Goal: Task Accomplishment & Management: Manage account settings

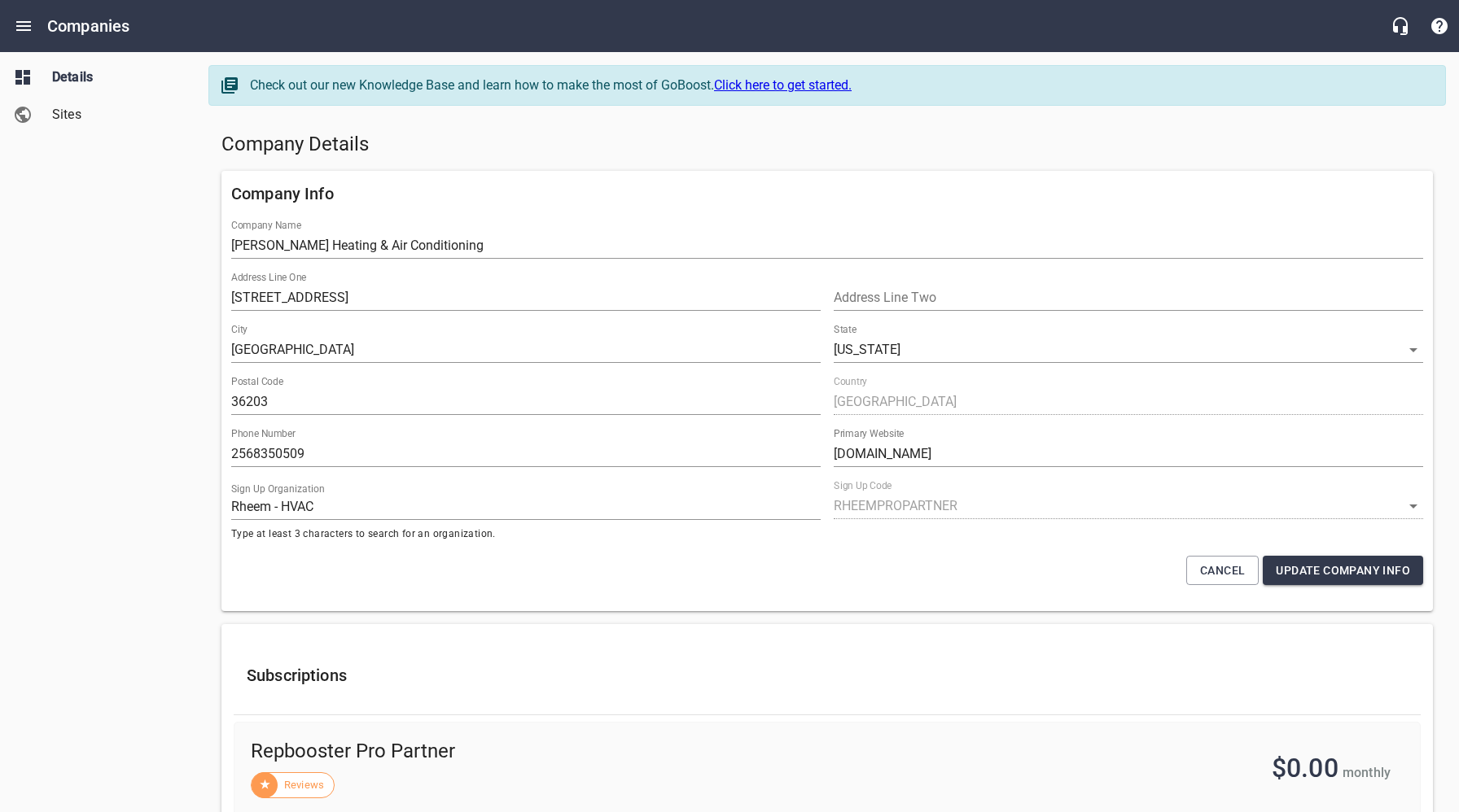
select select "62"
click at [29, 26] on icon "Open drawer" at bounding box center [23, 26] width 14 height 10
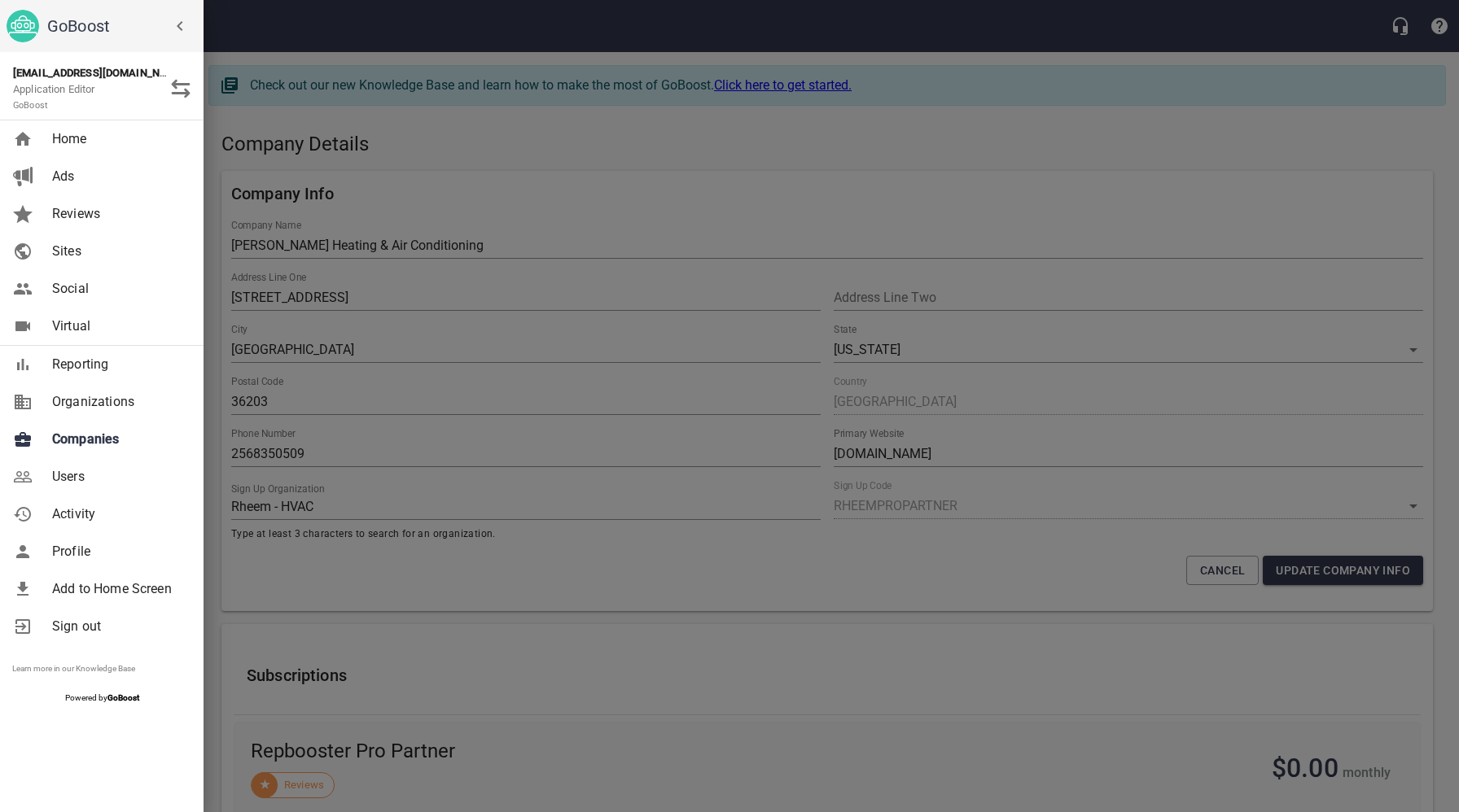
click at [403, 258] on div at bounding box center [729, 406] width 1459 height 812
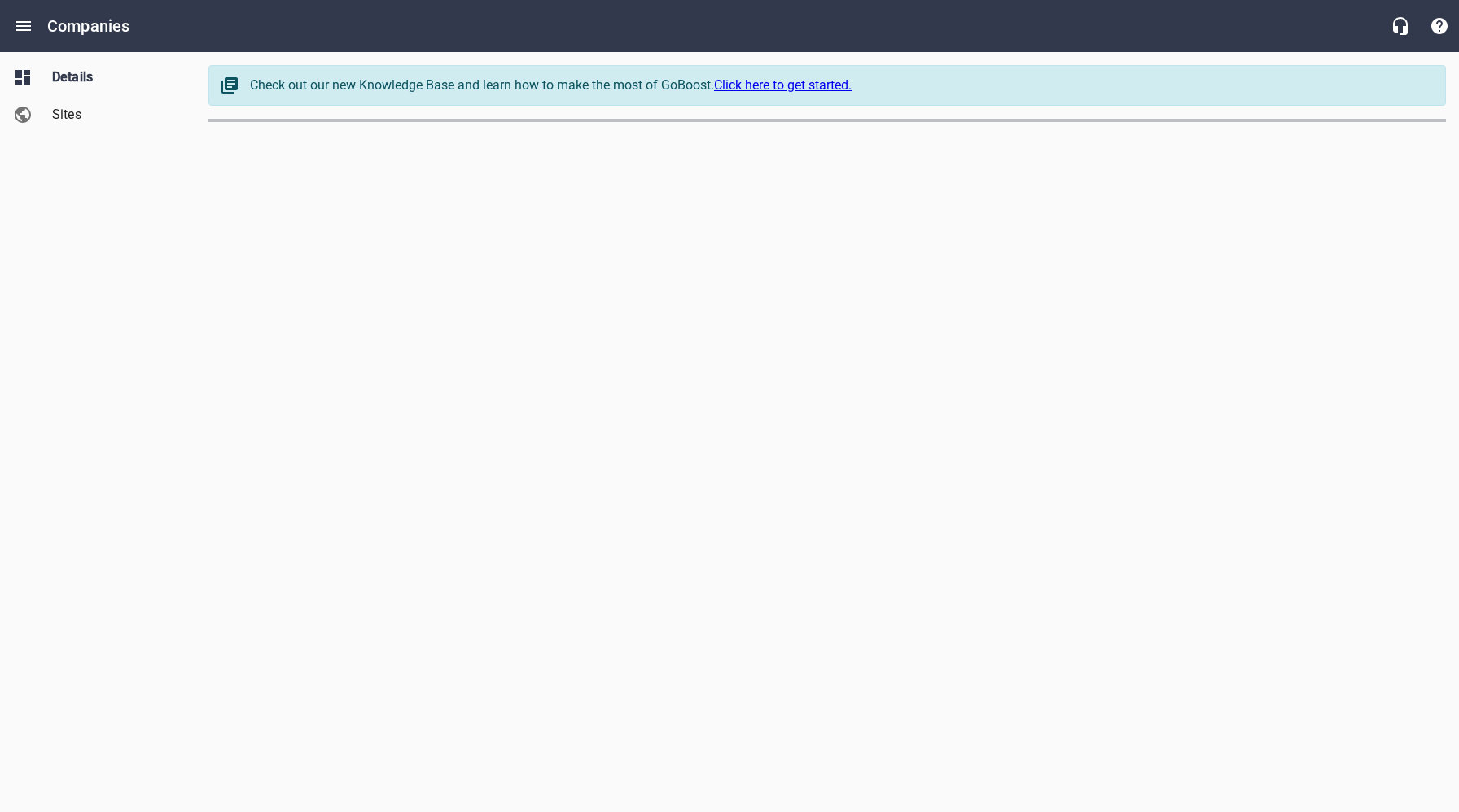
select select "[US_STATE]"
select select "62"
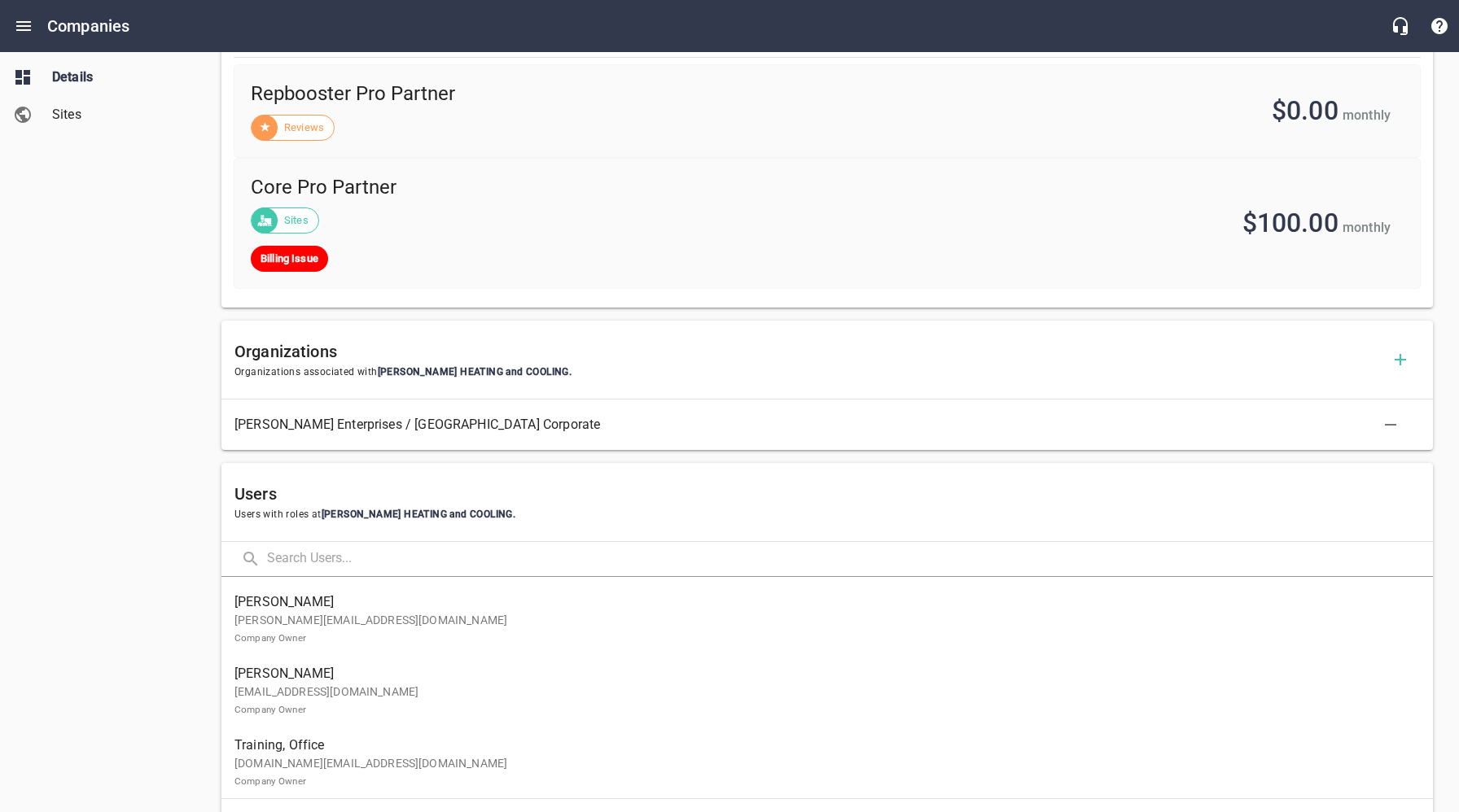
scroll to position [717, 0]
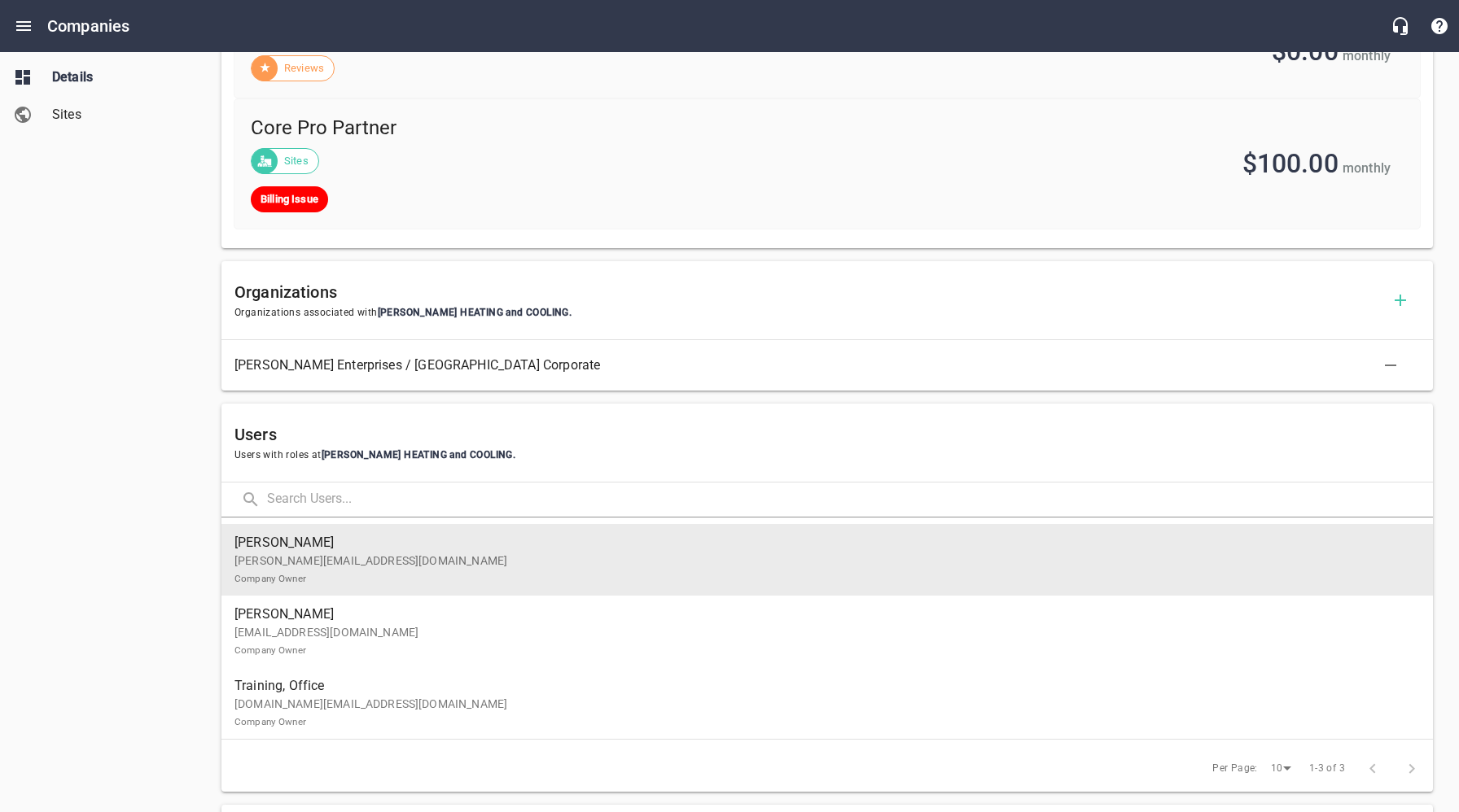
click at [397, 570] on p "[PERSON_NAME][EMAIL_ADDRESS][DOMAIN_NAME] Company Owner" at bounding box center [821, 569] width 1173 height 34
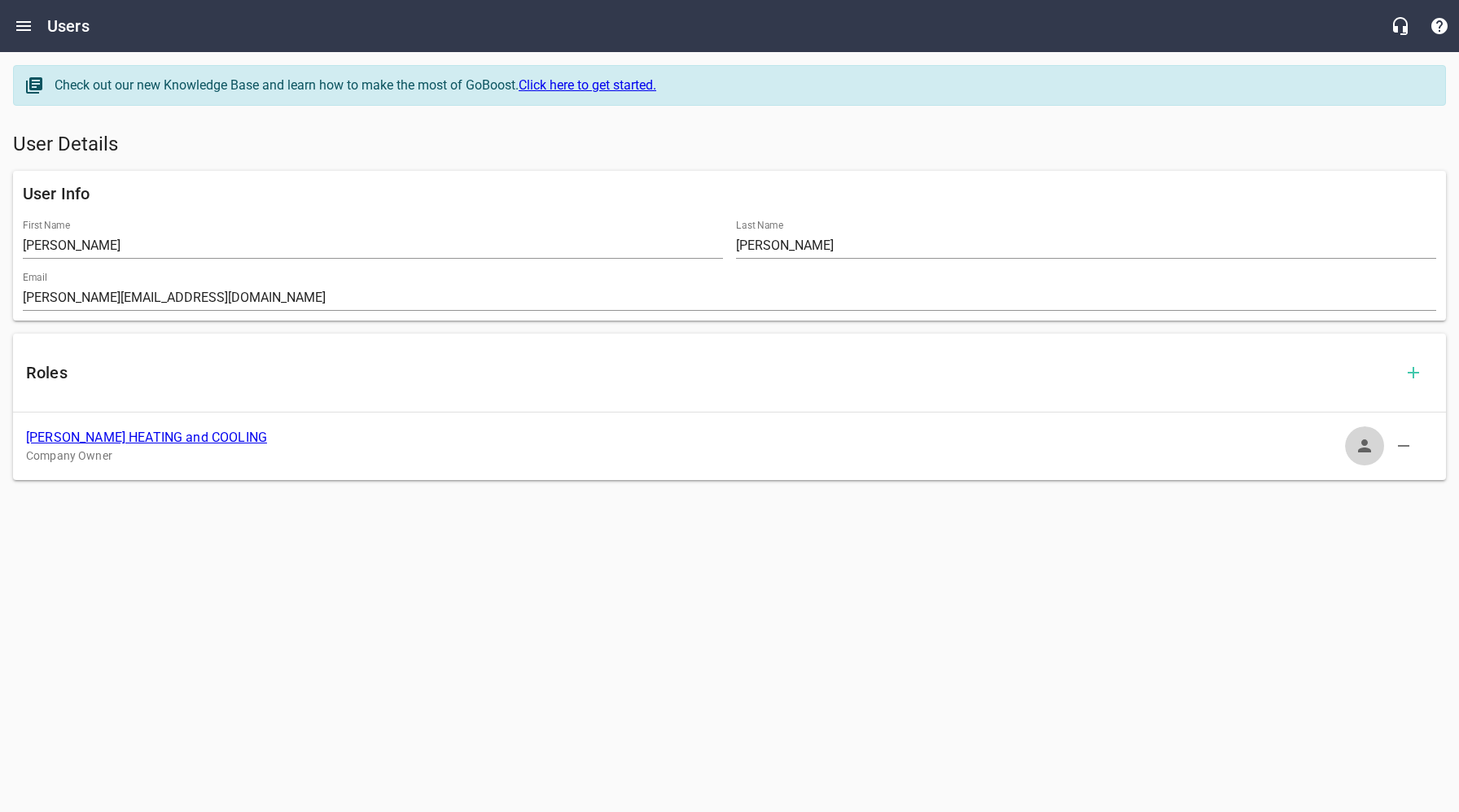
click at [1365, 450] on icon "button" at bounding box center [1365, 446] width 13 height 13
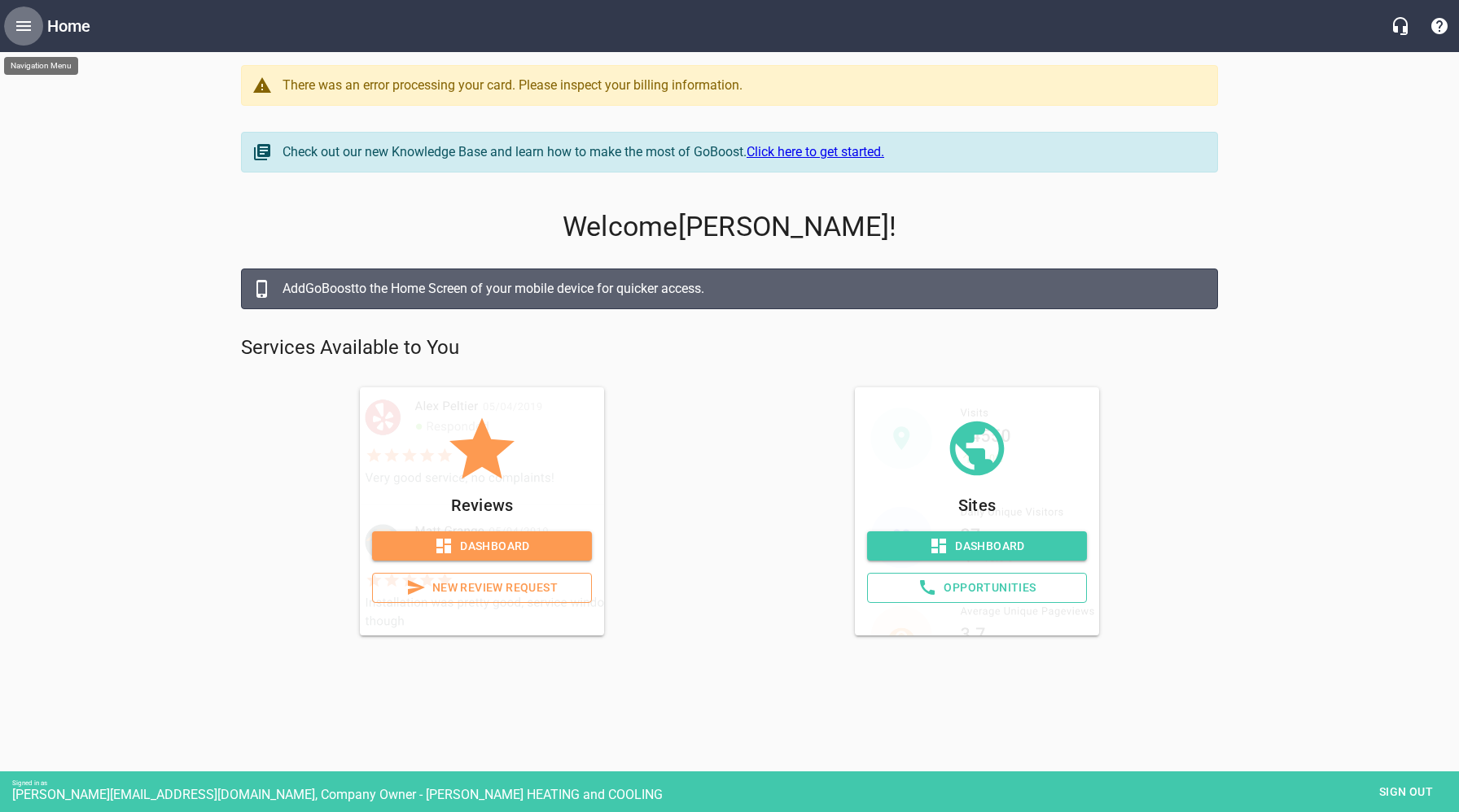
click at [19, 21] on icon "Open drawer" at bounding box center [23, 26] width 14 height 10
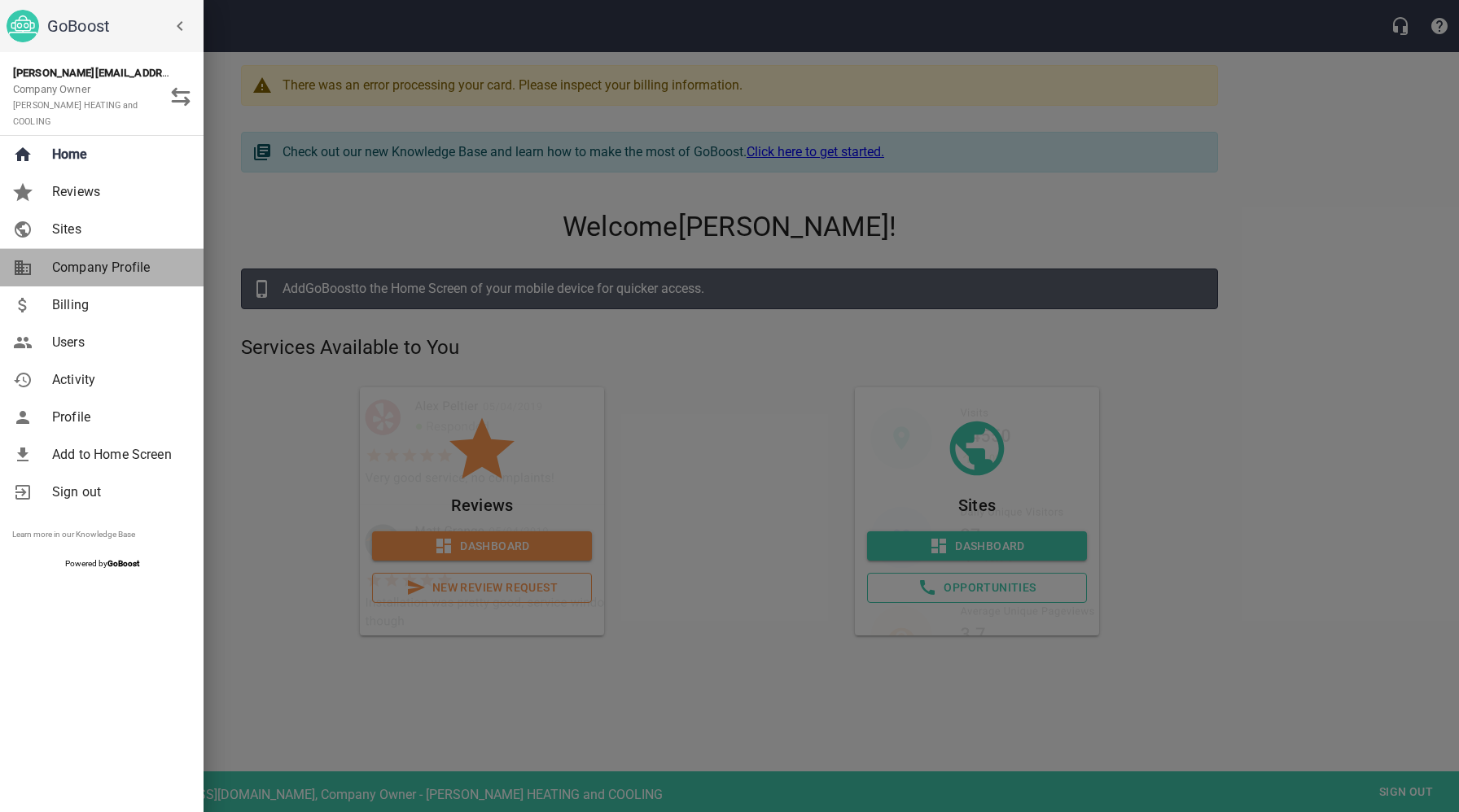
click at [85, 258] on span "Company Profile" at bounding box center [118, 267] width 132 height 19
select select "[US_STATE]"
